Goal: Transaction & Acquisition: Purchase product/service

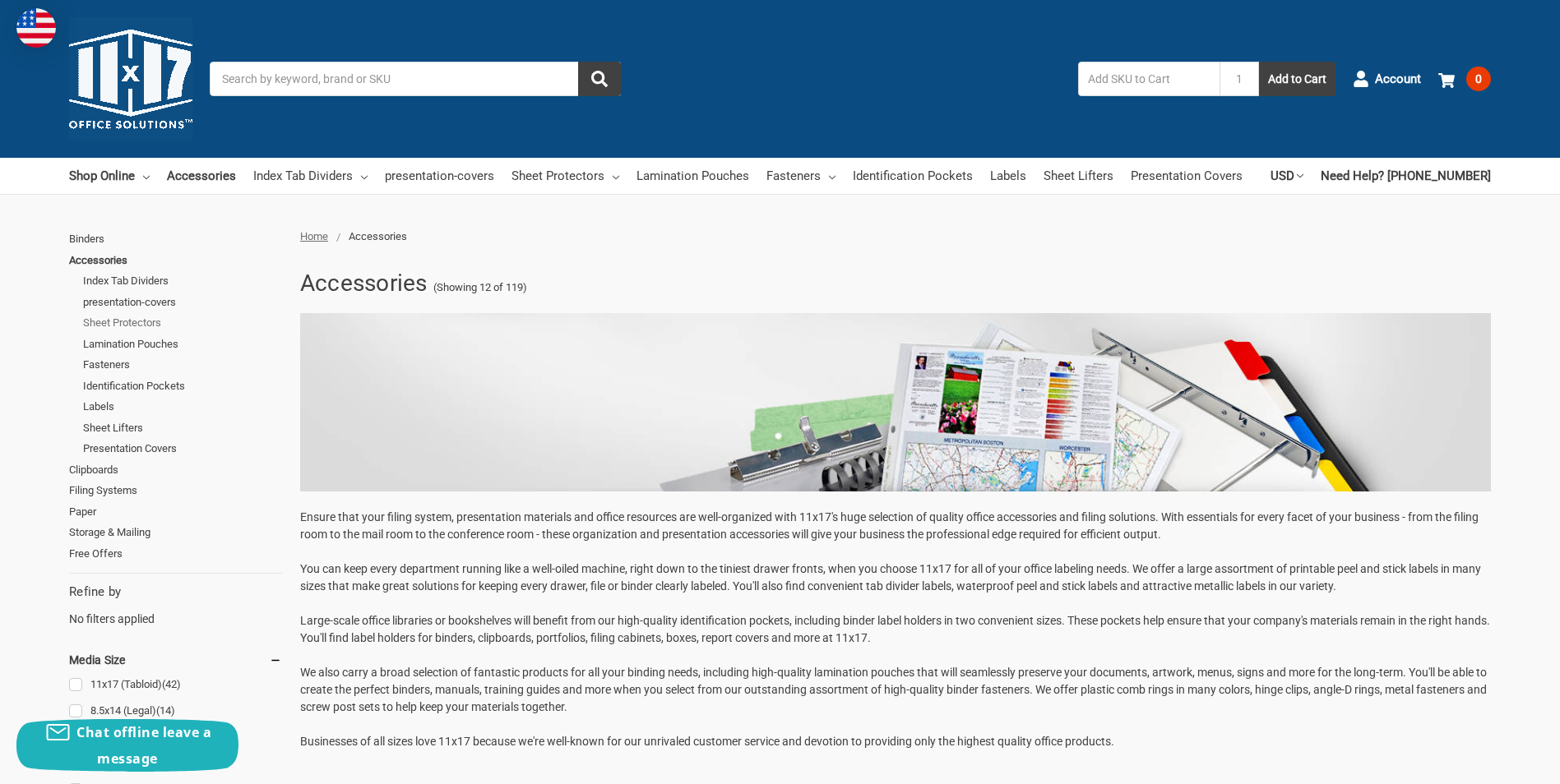
click at [151, 324] on link "Sheet Protectors" at bounding box center [183, 322] width 199 height 21
click at [105, 466] on link "Clipboards" at bounding box center [175, 469] width 213 height 21
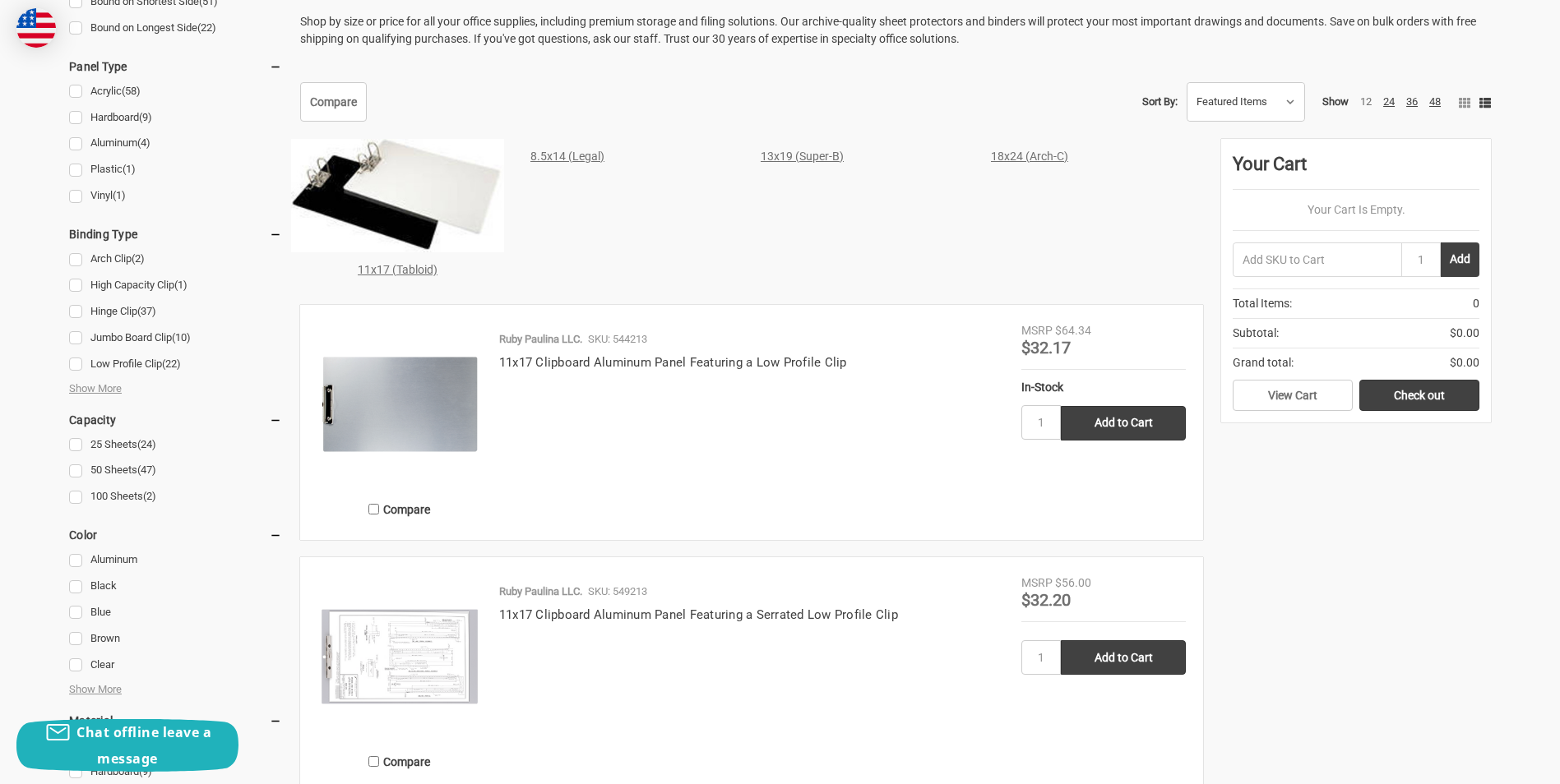
scroll to position [740, 0]
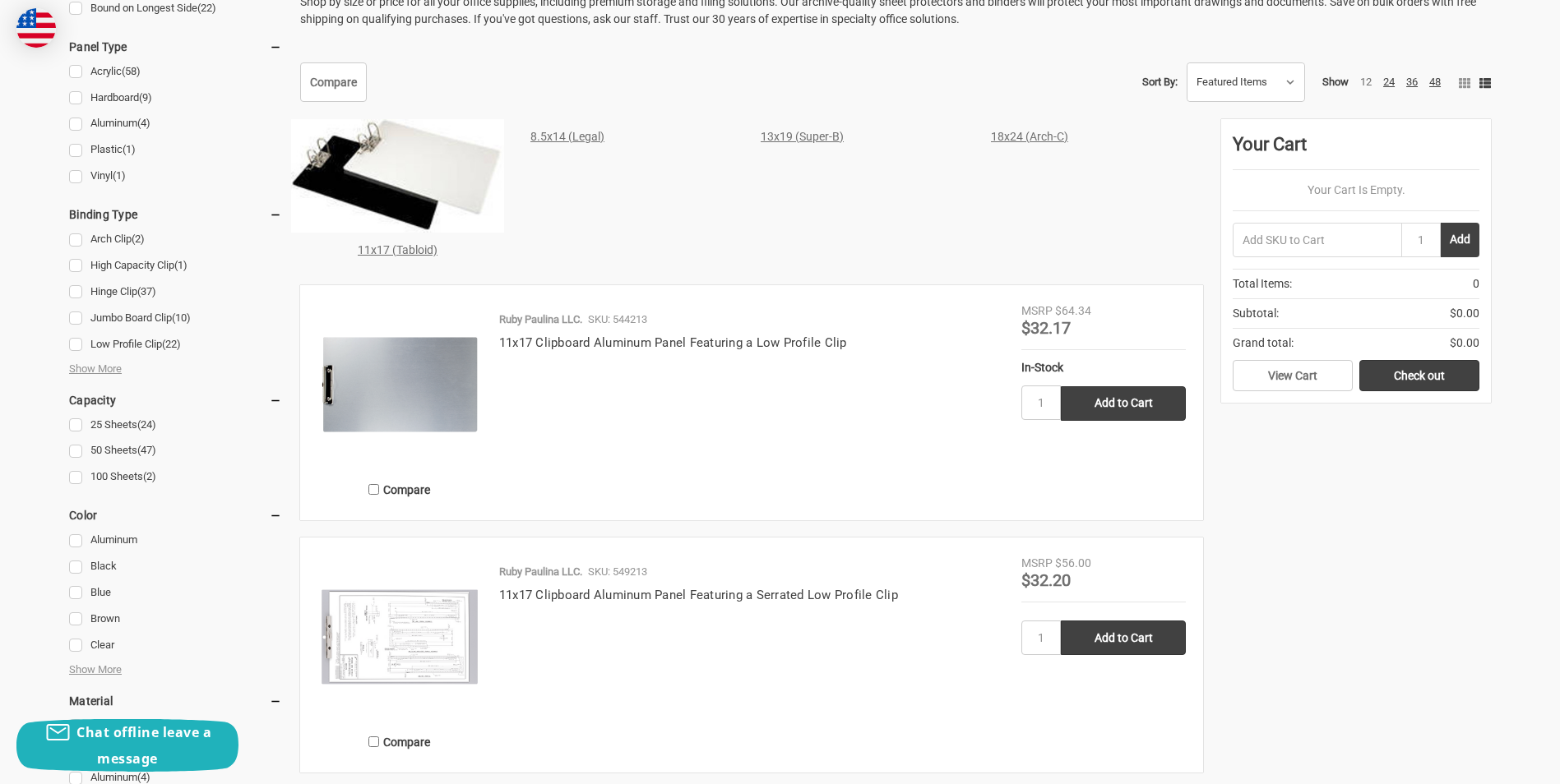
click at [671, 455] on div "Ruby Paulina LLC. SKU: 544213 11x17 Clipboard Aluminum Panel Featuring a Low Pr…" at bounding box center [751, 407] width 539 height 192
click at [726, 414] on div "Ruby Paulina LLC. SKU: 544213 11x17 Clipboard Aluminum Panel Featuring a Low Pr…" at bounding box center [751, 407] width 539 height 192
click at [270, 294] on link "Hinge Clip (37)" at bounding box center [175, 292] width 213 height 22
click at [248, 307] on div at bounding box center [175, 401] width 213 height 1192
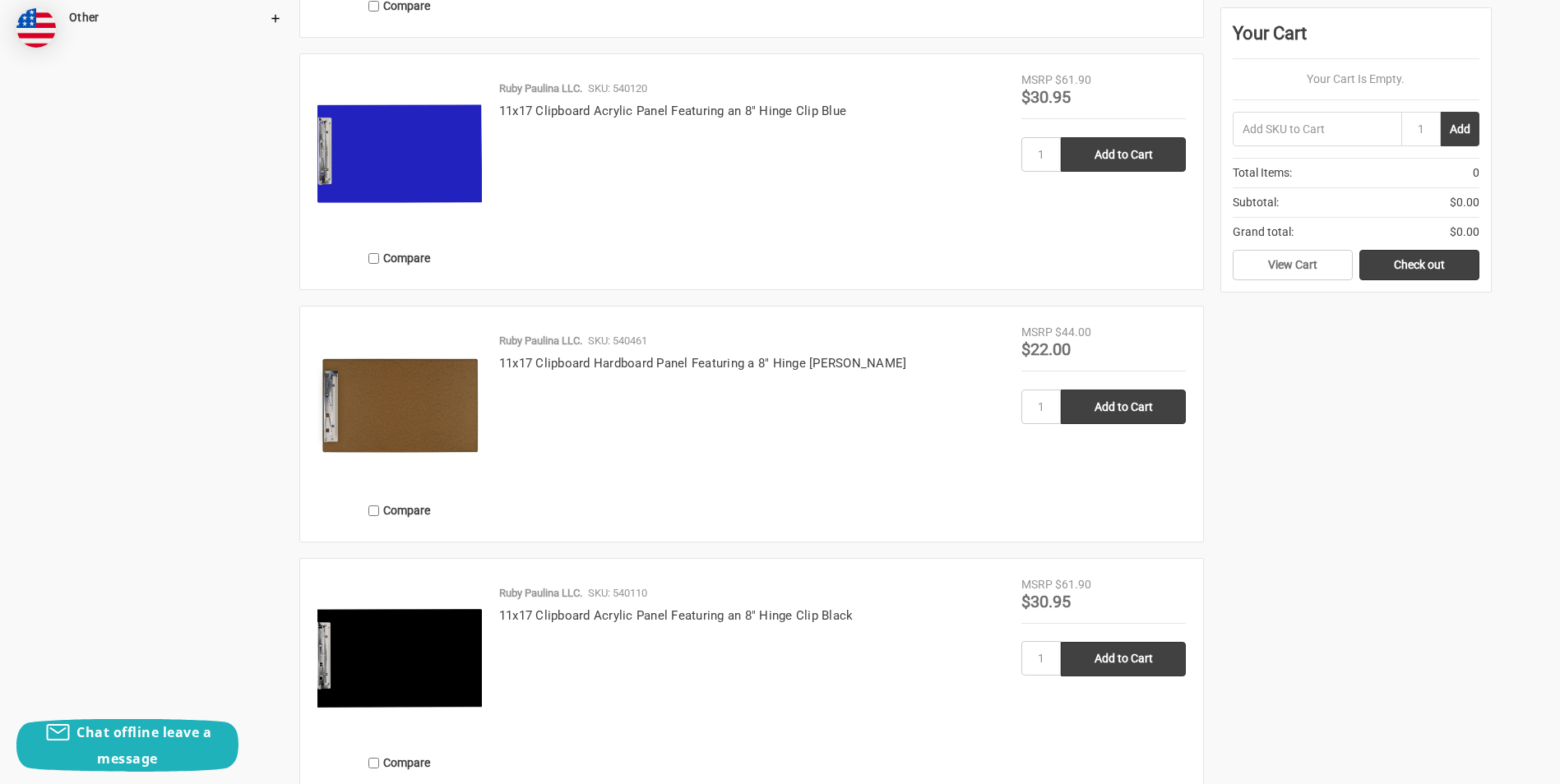
scroll to position [1480, 0]
